Goal: Task Accomplishment & Management: Manage account settings

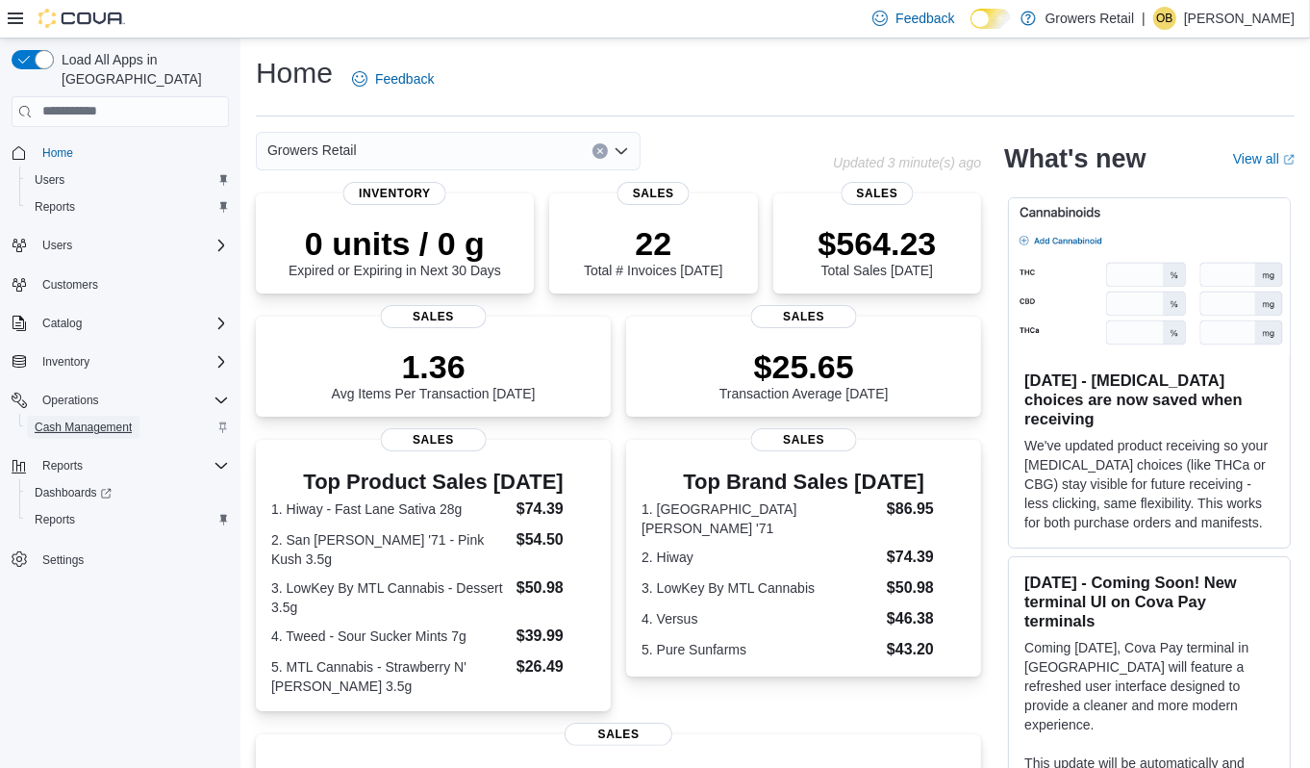
click at [93, 419] on span "Cash Management" at bounding box center [83, 426] width 97 height 15
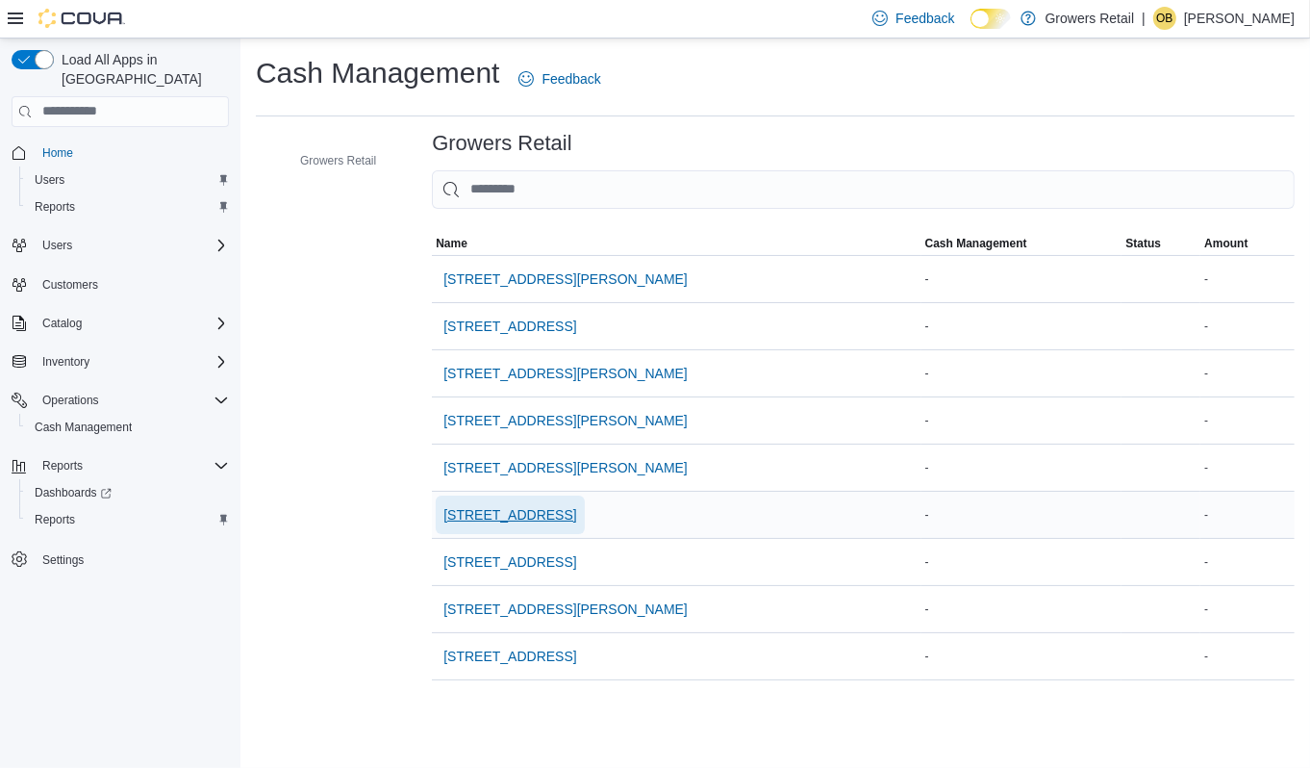
click at [514, 516] on span "[STREET_ADDRESS]" at bounding box center [509, 514] width 133 height 19
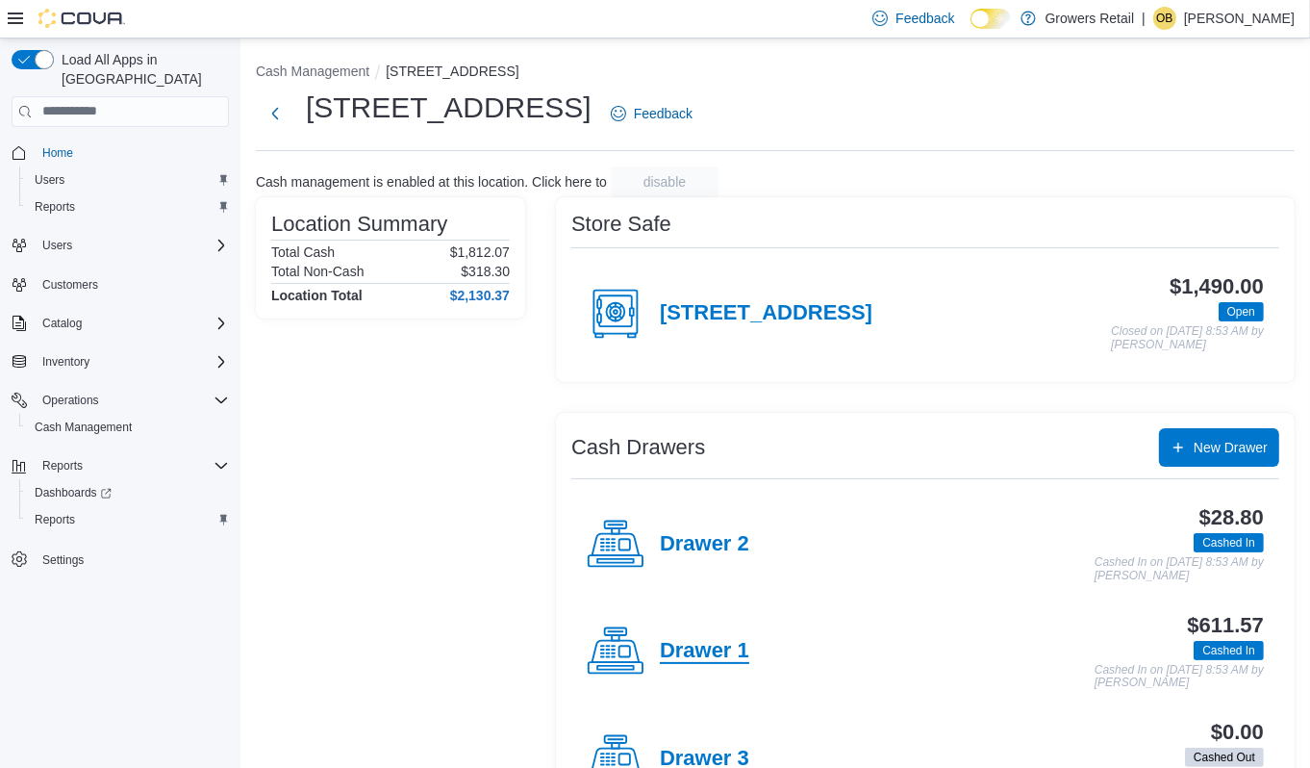
click at [685, 645] on h4 "Drawer 1" at bounding box center [704, 651] width 89 height 25
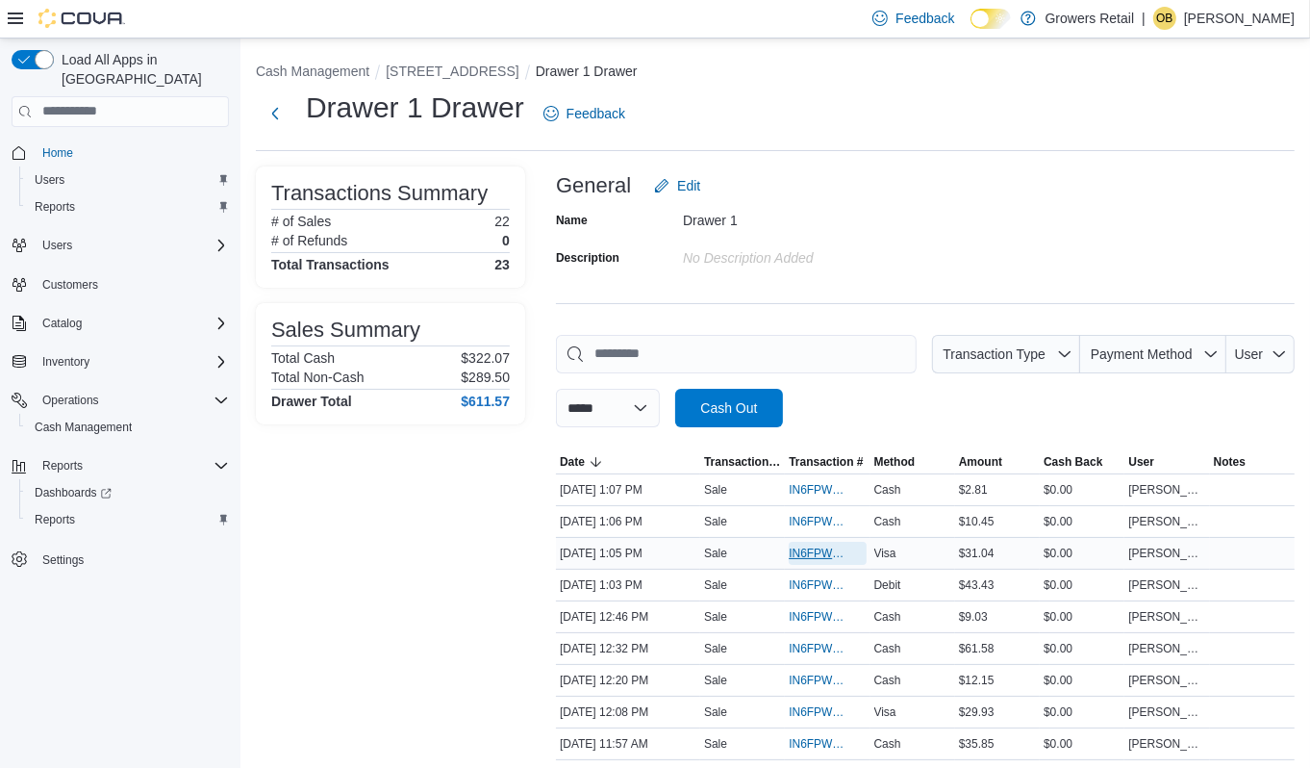
click at [814, 548] on span "IN6FPW-2031787" at bounding box center [818, 552] width 58 height 15
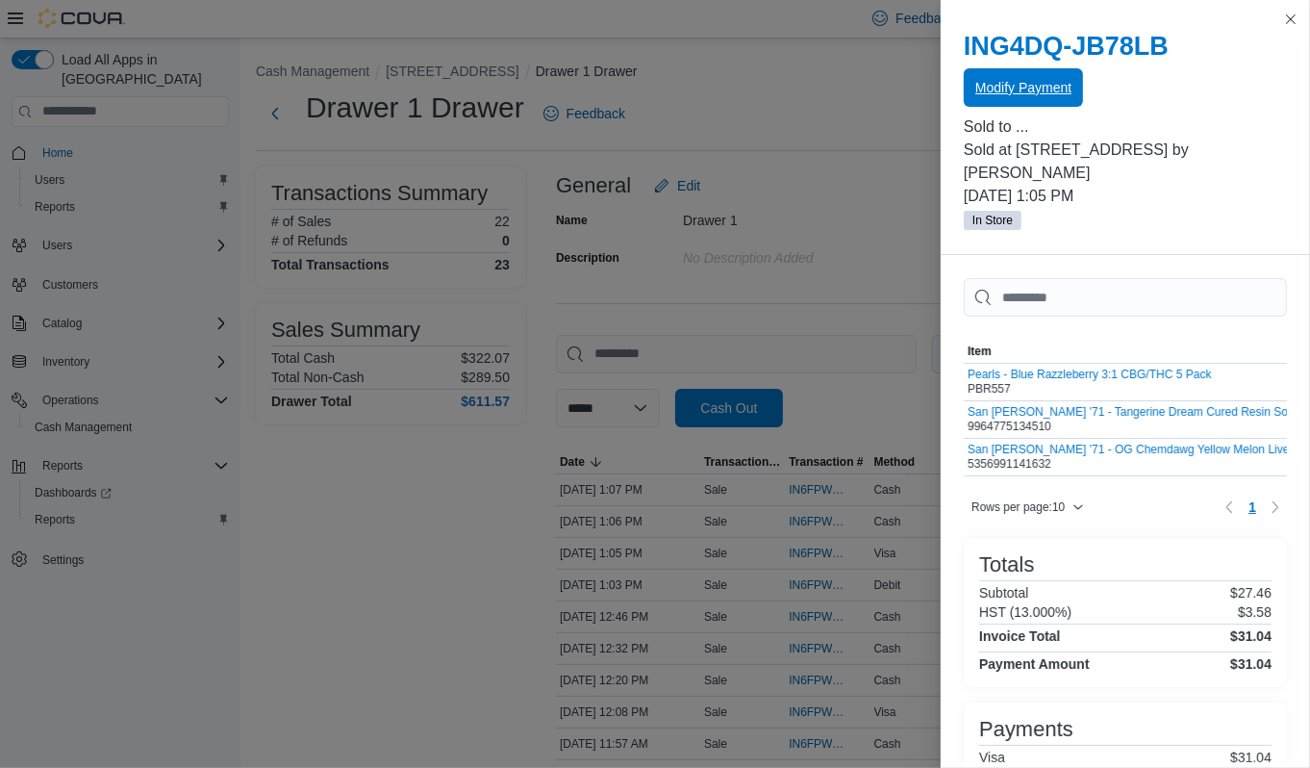
click at [1047, 90] on span "Modify Payment" at bounding box center [1023, 87] width 96 height 19
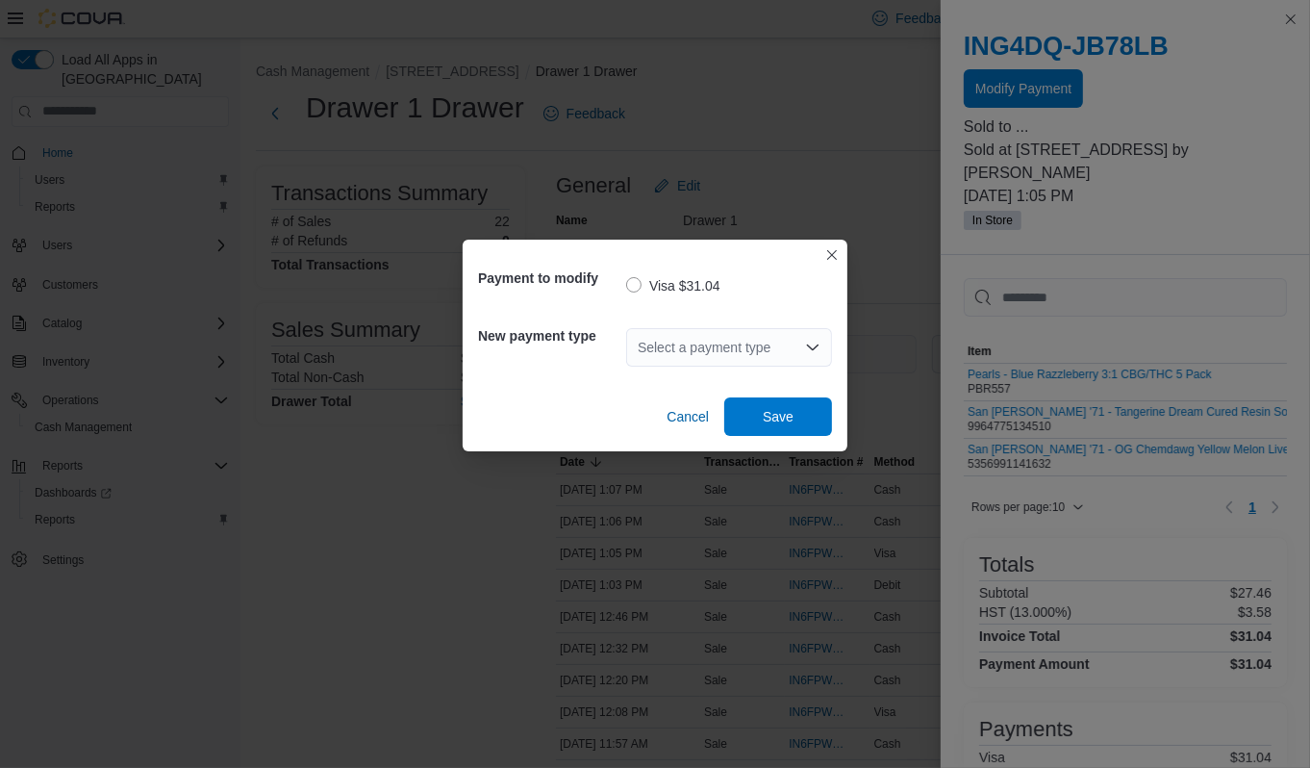
click at [712, 355] on div "Select a payment type" at bounding box center [729, 347] width 206 height 38
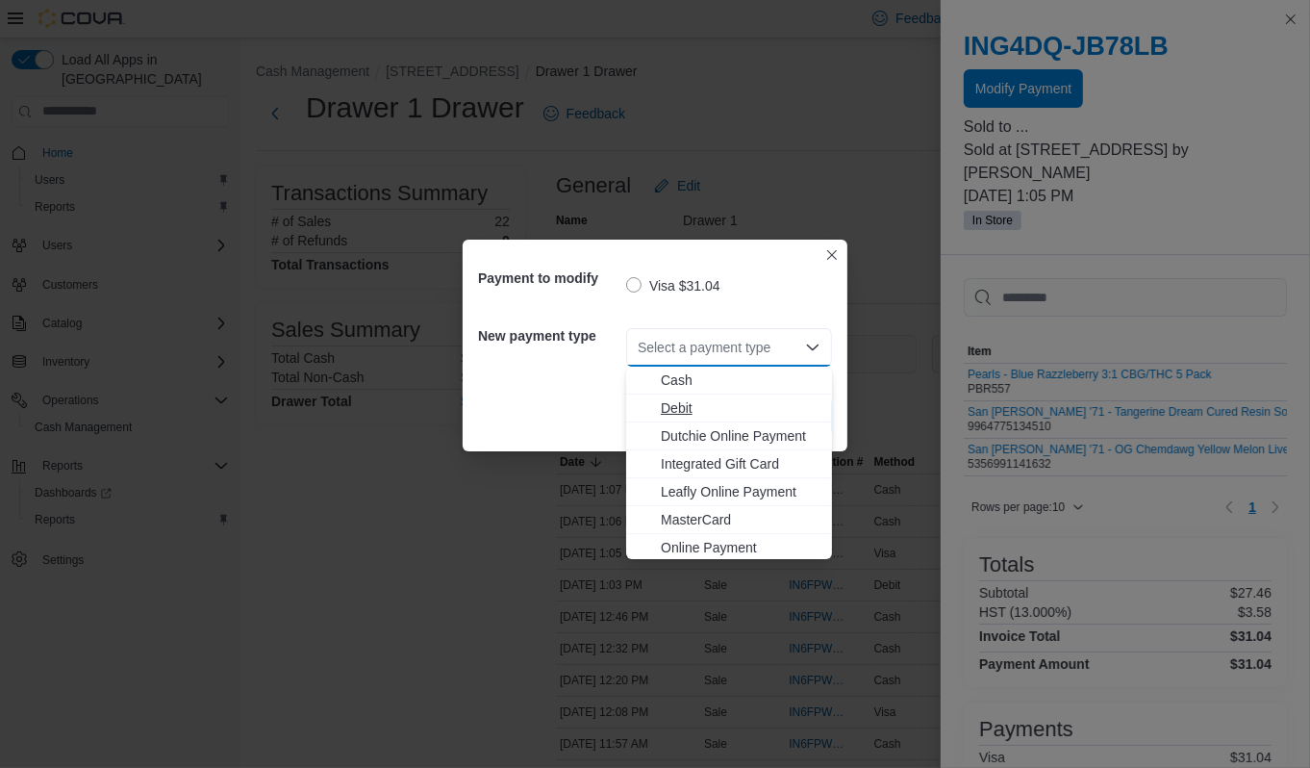
click at [689, 409] on span "Debit" at bounding box center [741, 407] width 160 height 19
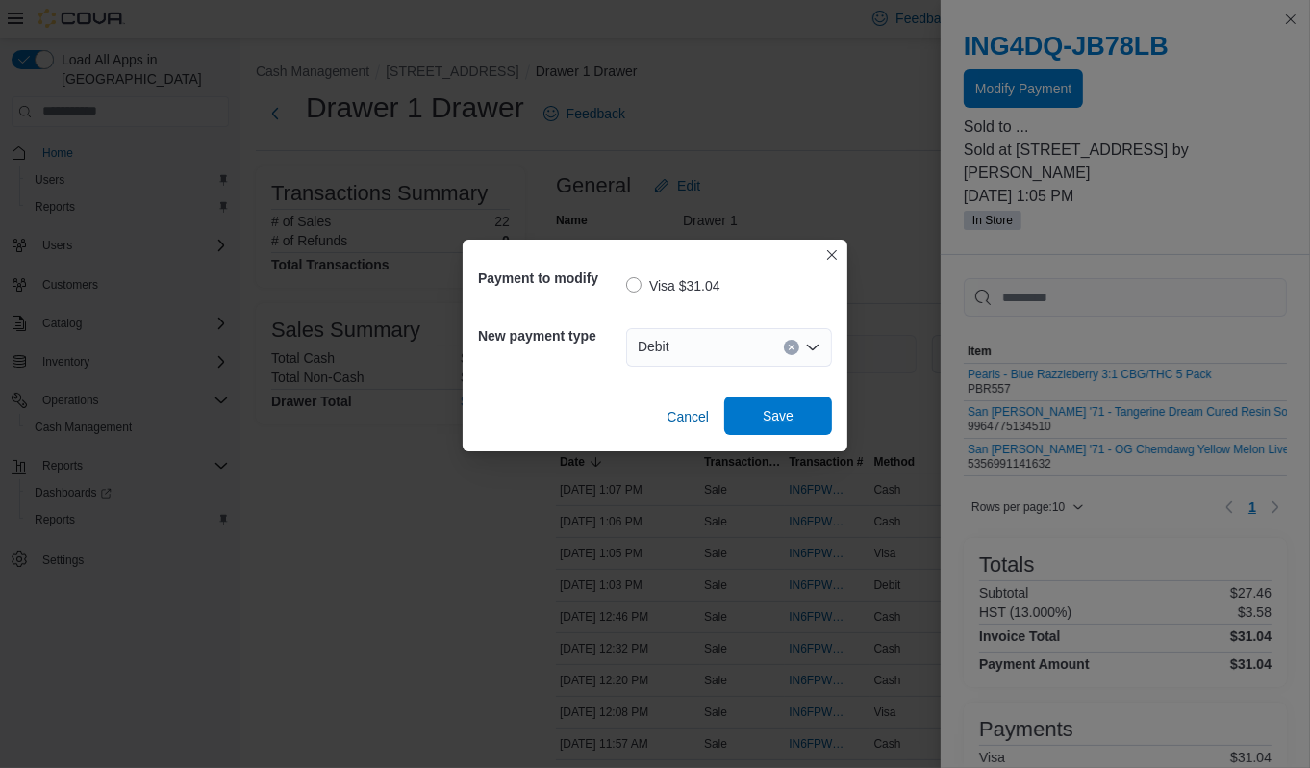
click at [771, 417] on span "Save" at bounding box center [778, 415] width 31 height 19
